Goal: Find contact information: Find contact information

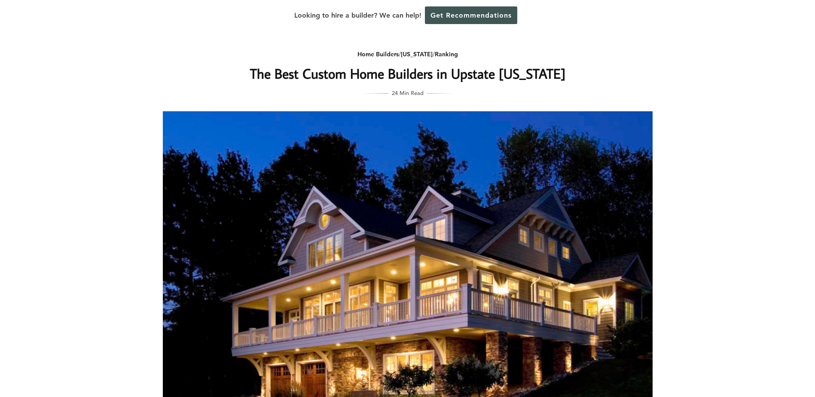
scroll to position [229, 0]
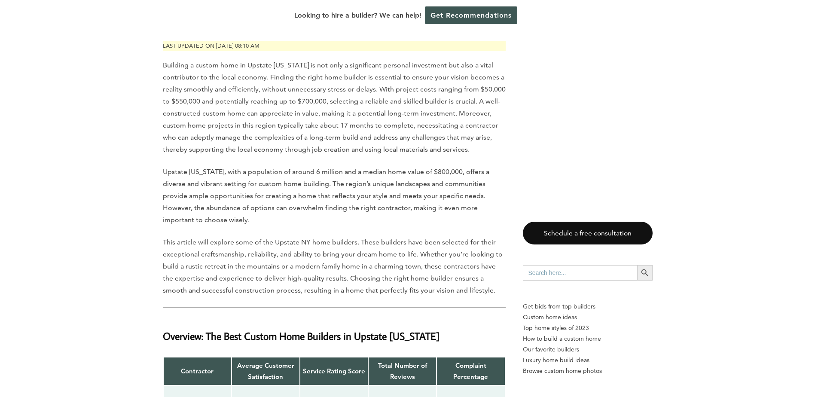
drag, startPoint x: 127, startPoint y: 146, endPoint x: 133, endPoint y: 186, distance: 40.0
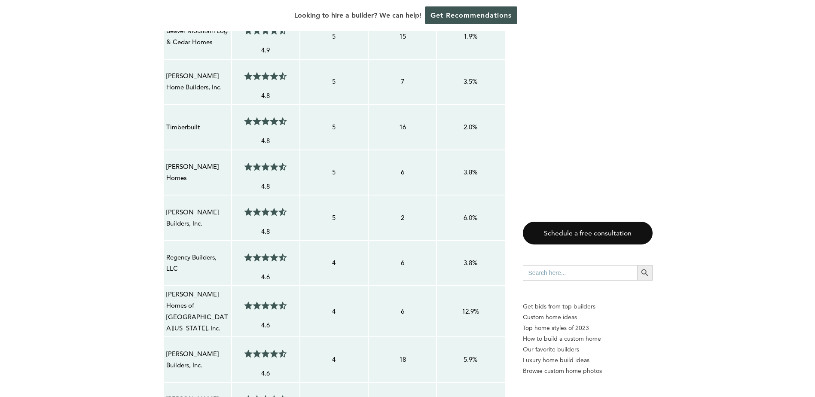
scroll to position [647, 0]
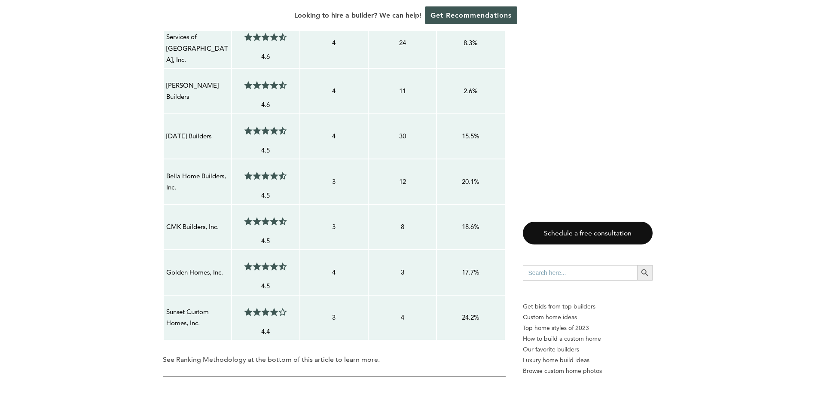
drag, startPoint x: 140, startPoint y: 165, endPoint x: 143, endPoint y: 200, distance: 34.9
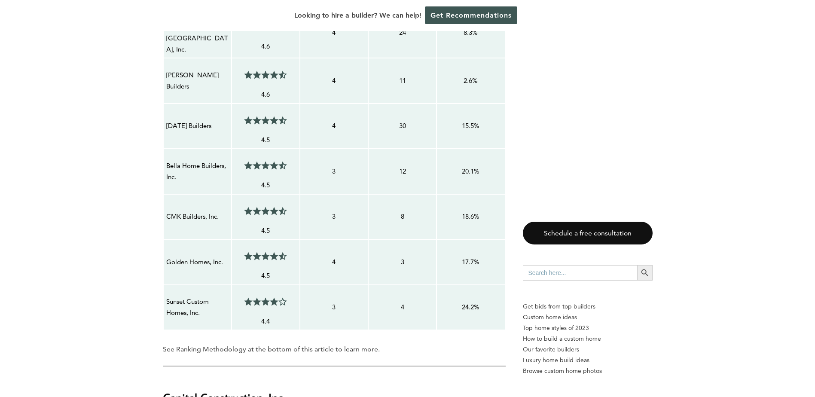
click at [265, 161] on span at bounding box center [267, 165] width 4 height 9
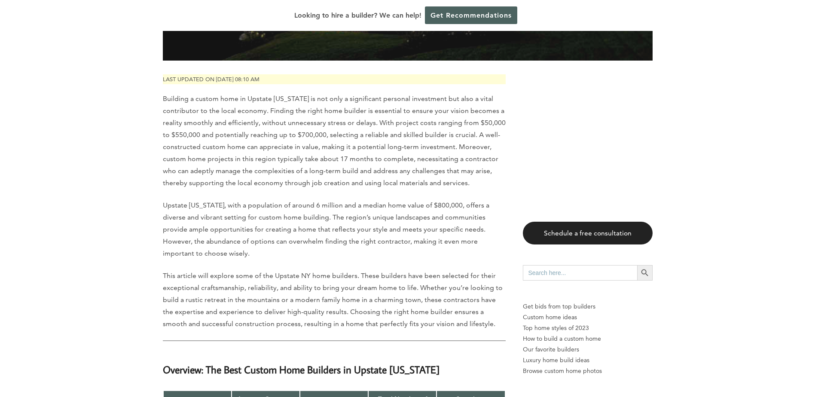
scroll to position [152, 0]
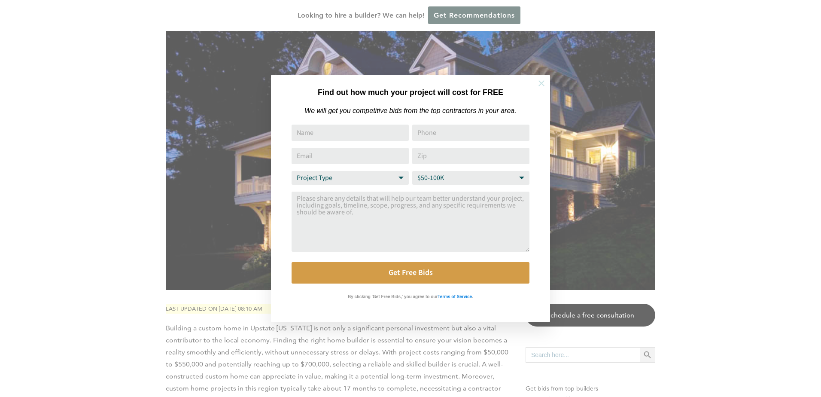
click at [540, 82] on icon at bounding box center [541, 83] width 9 height 9
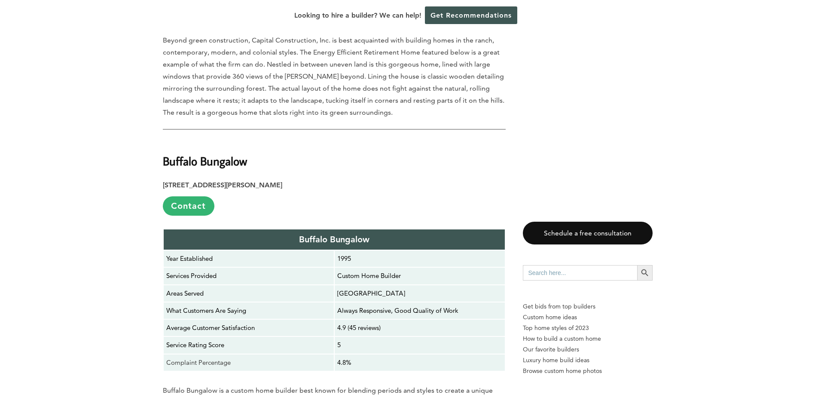
scroll to position [2291, 0]
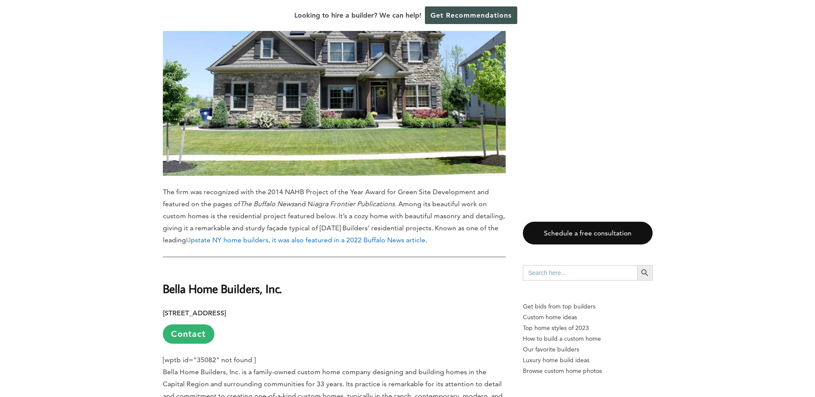
drag, startPoint x: 140, startPoint y: 172, endPoint x: 140, endPoint y: 141, distance: 30.5
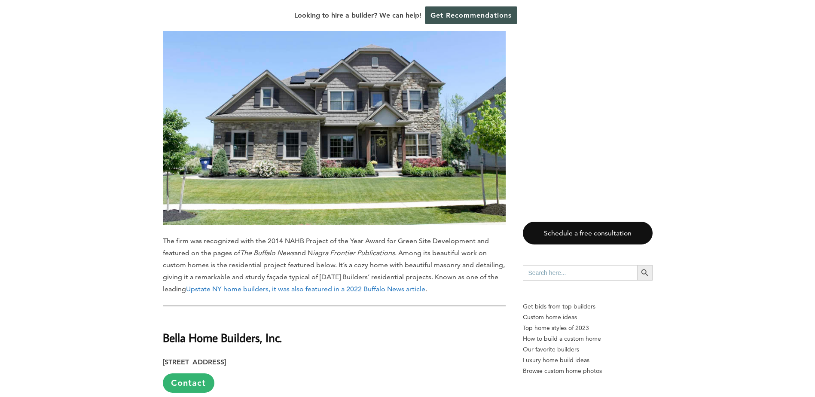
drag, startPoint x: 138, startPoint y: 149, endPoint x: 143, endPoint y: 128, distance: 21.8
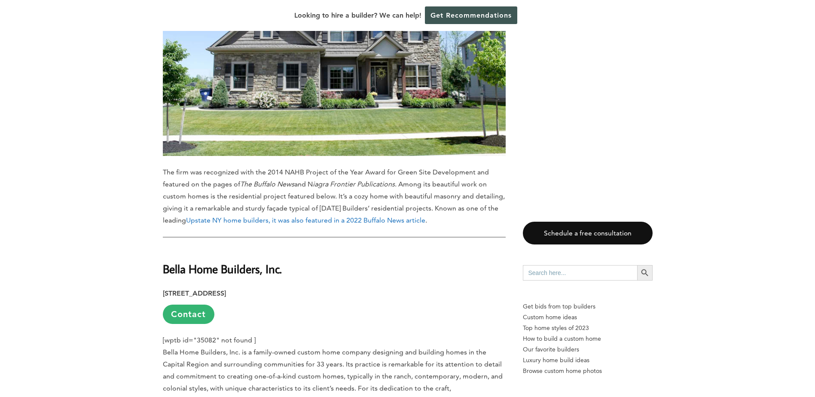
drag, startPoint x: 140, startPoint y: 132, endPoint x: 131, endPoint y: 158, distance: 27.7
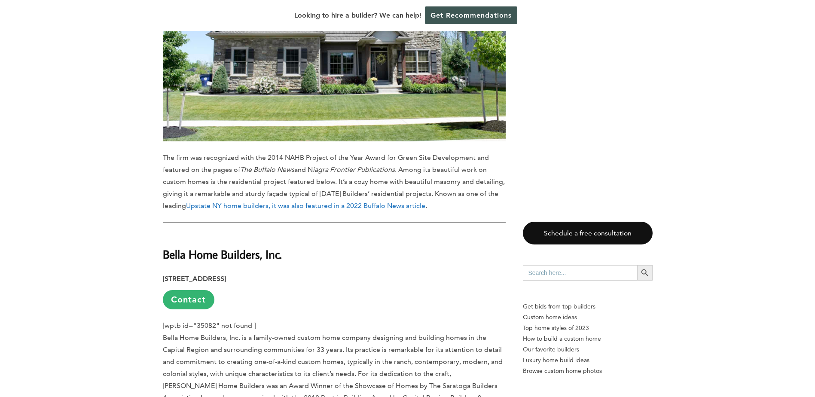
scroll to position [10952, 0]
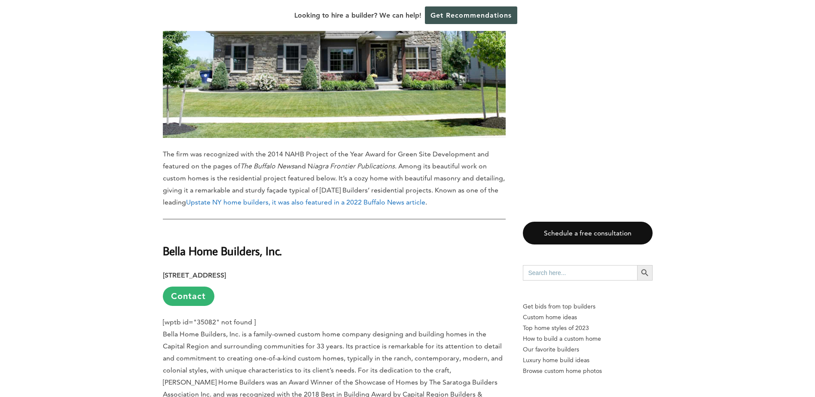
drag, startPoint x: 139, startPoint y: 125, endPoint x: 182, endPoint y: 118, distance: 44.1
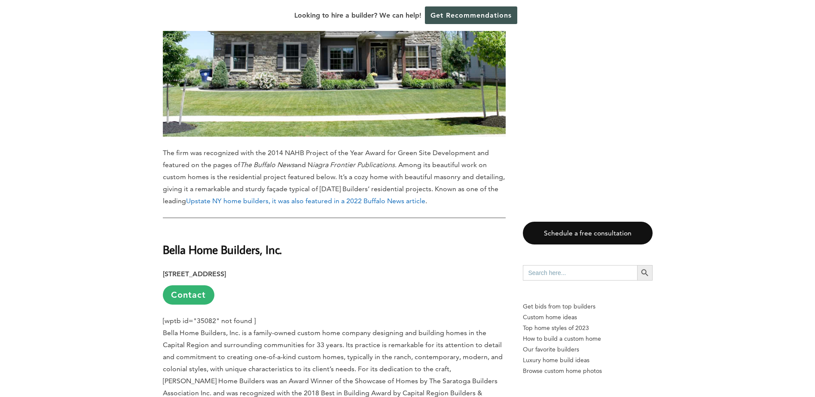
click at [309, 327] on p "Bella Home Builders, Inc. is a family-owned custom home company designing and b…" at bounding box center [334, 375] width 343 height 96
drag, startPoint x: 311, startPoint y: 80, endPoint x: 346, endPoint y: 88, distance: 36.1
click at [346, 327] on p "Bella Home Builders, Inc. is a family-owned custom home company designing and b…" at bounding box center [334, 375] width 343 height 96
copy p "[PERSON_NAME]"
click at [381, 327] on p "Bella Home Builders, Inc. is a family-owned custom home company designing and b…" at bounding box center [334, 375] width 343 height 96
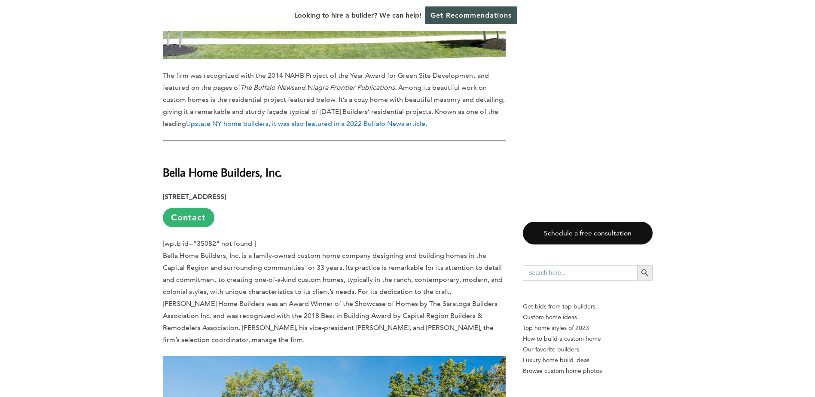
drag, startPoint x: 125, startPoint y: 163, endPoint x: 130, endPoint y: 209, distance: 45.8
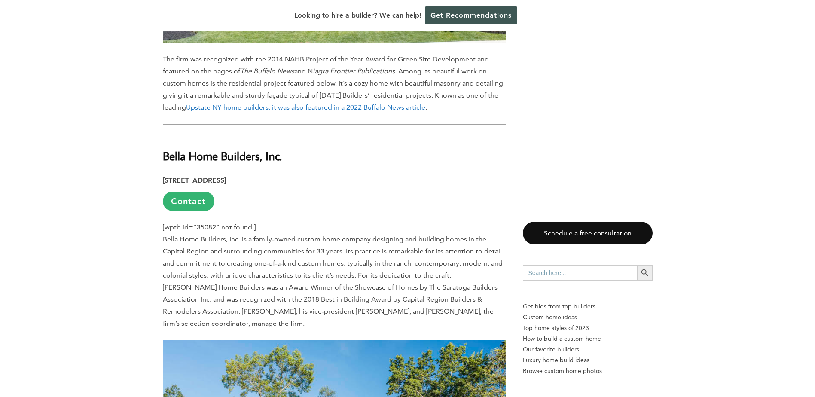
drag, startPoint x: 171, startPoint y: 228, endPoint x: 291, endPoint y: 247, distance: 122.3
drag, startPoint x: 291, startPoint y: 247, endPoint x: 287, endPoint y: 260, distance: 13.3
drag, startPoint x: 437, startPoint y: 265, endPoint x: 154, endPoint y: 213, distance: 287.7
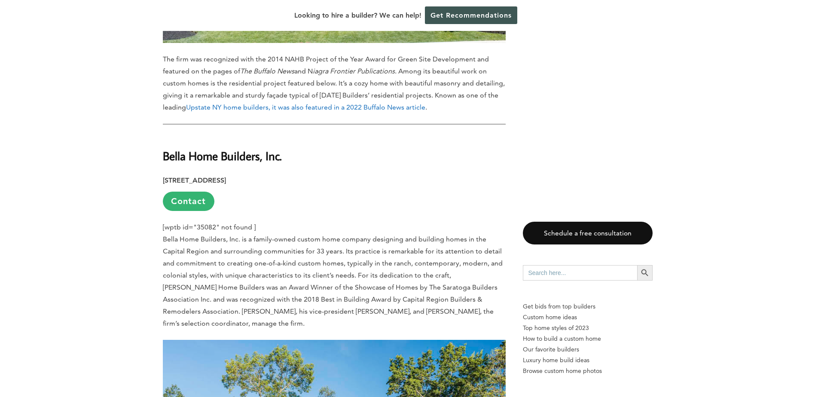
drag, startPoint x: 163, startPoint y: 215, endPoint x: 425, endPoint y: 261, distance: 266.0
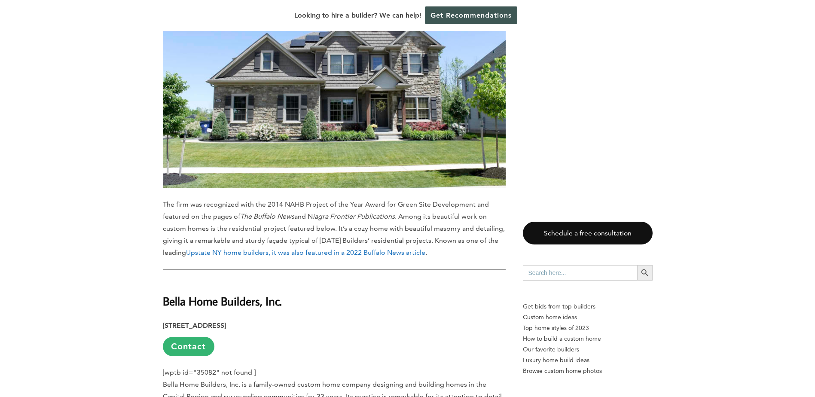
drag, startPoint x: 193, startPoint y: 286, endPoint x: 195, endPoint y: 239, distance: 46.4
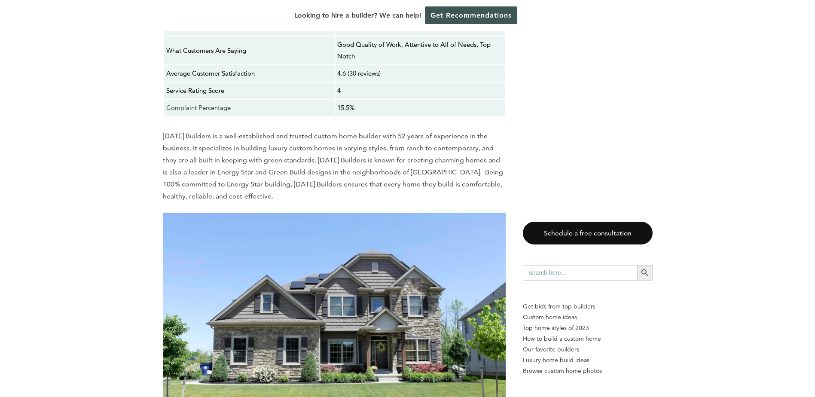
scroll to position [10657, 0]
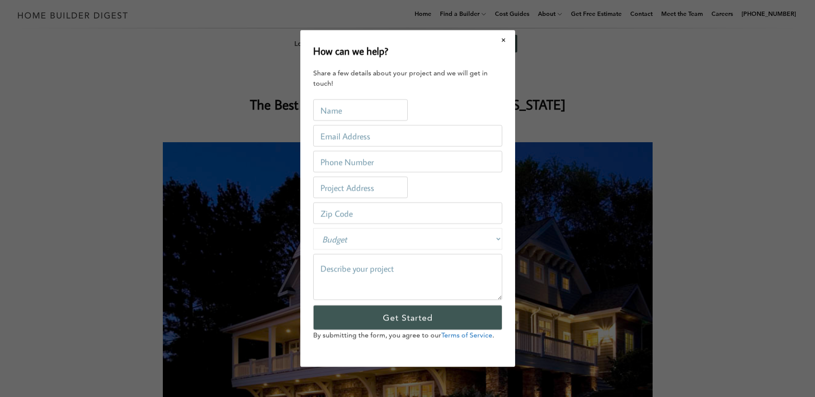
scroll to position [0, 0]
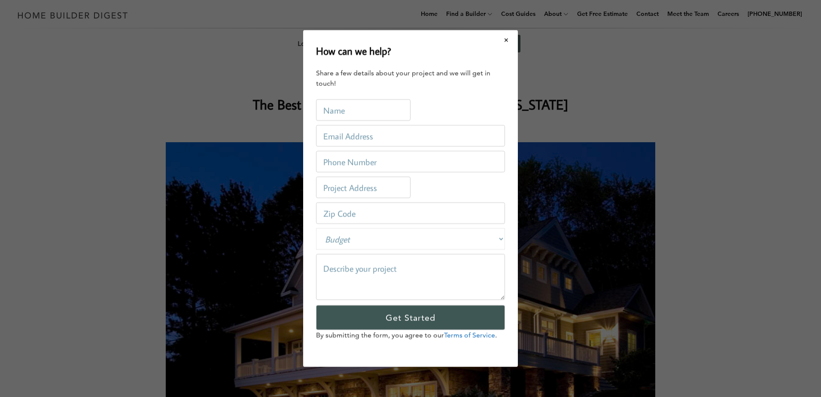
click at [503, 37] on button "Close modal" at bounding box center [506, 40] width 23 height 18
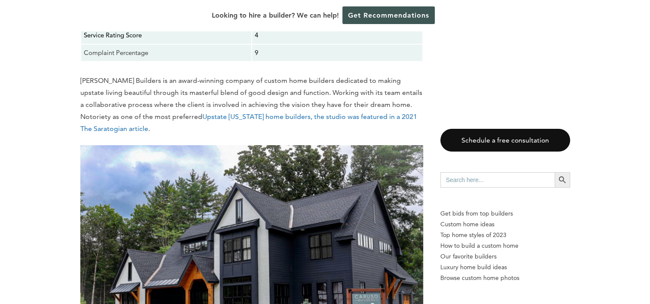
scroll to position [9806, 0]
